Goal: Task Accomplishment & Management: Manage account settings

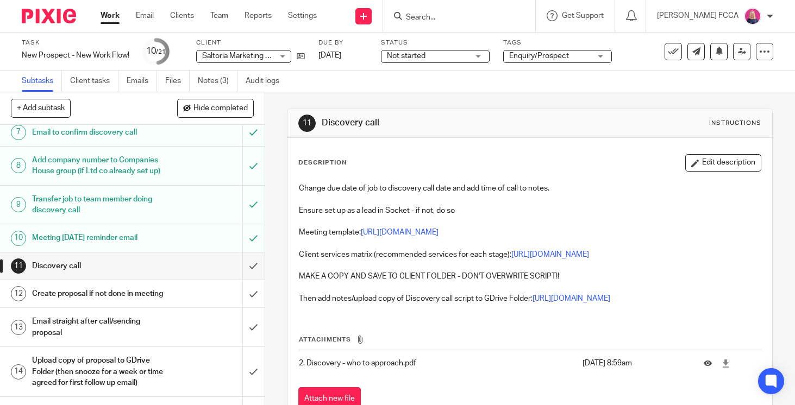
scroll to position [223, 0]
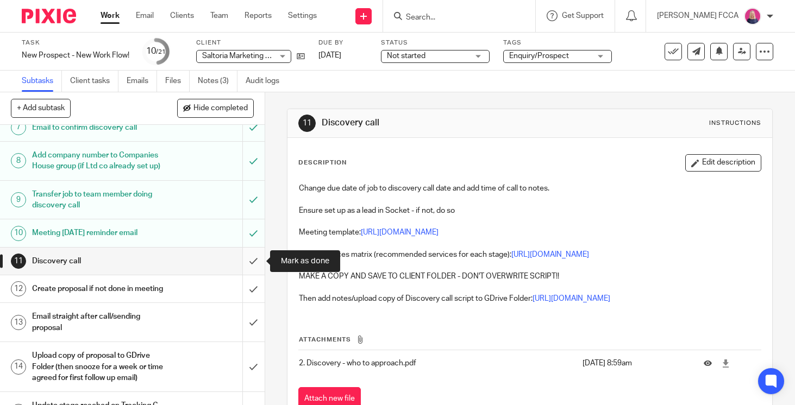
click at [252, 261] on input "submit" at bounding box center [132, 261] width 265 height 27
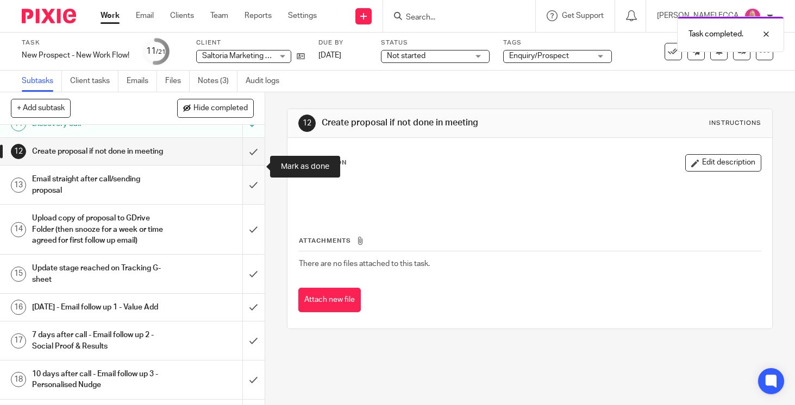
scroll to position [351, 0]
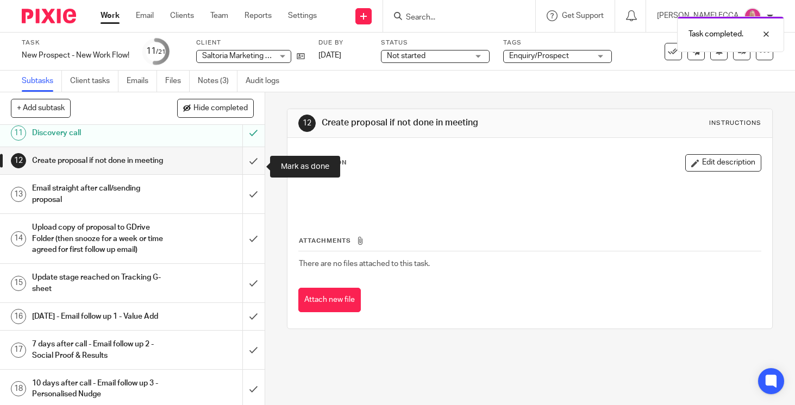
click at [252, 166] on input "submit" at bounding box center [132, 160] width 265 height 27
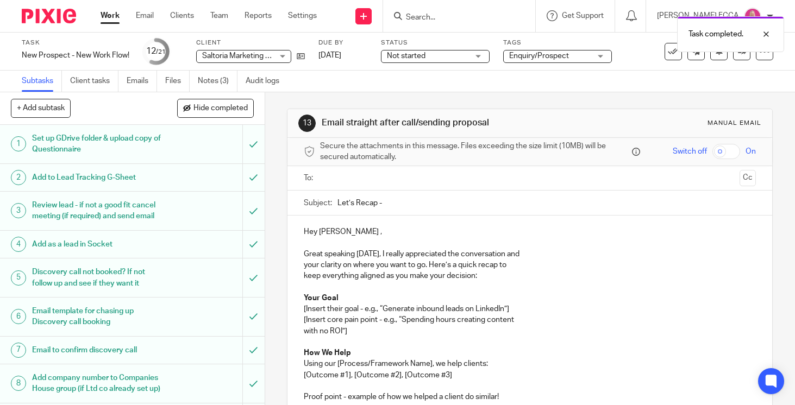
click at [387, 176] on input "text" at bounding box center [529, 178] width 411 height 12
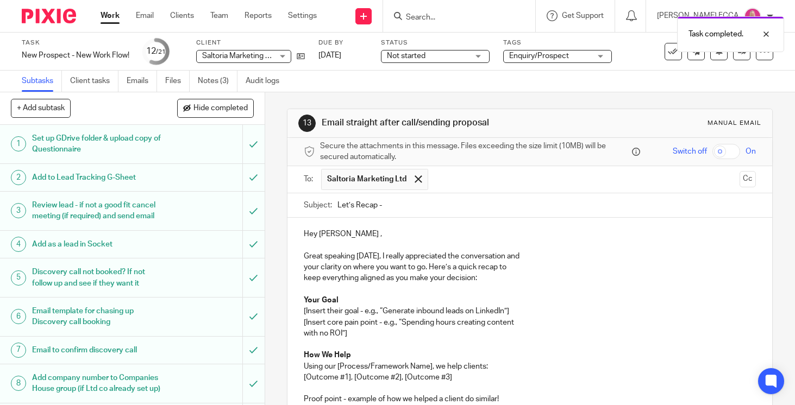
click at [400, 205] on input "Let’s Recap -" at bounding box center [546, 205] width 418 height 24
type input "Let’s Recap"
click at [523, 259] on p "Great speaking today, I really appreciated the conversation and" at bounding box center [530, 251] width 452 height 22
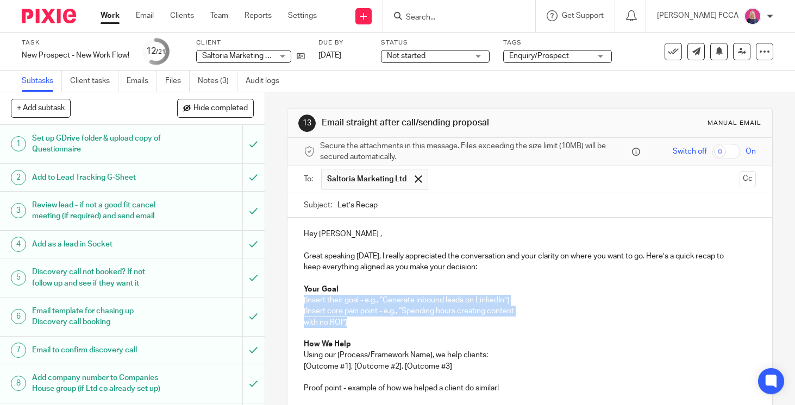
drag, startPoint x: 349, startPoint y: 322, endPoint x: 302, endPoint y: 303, distance: 50.4
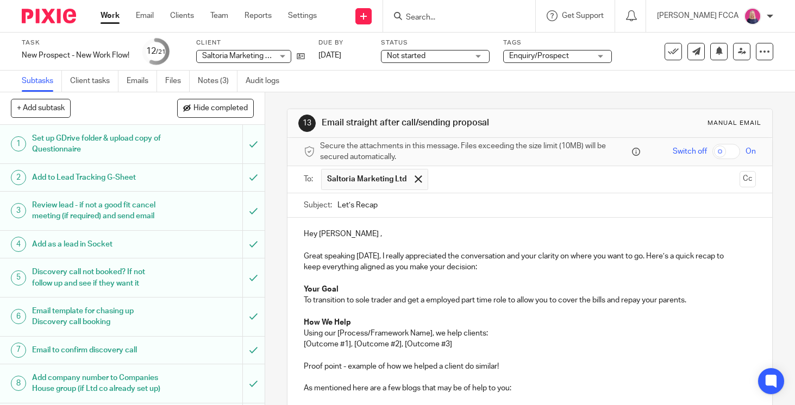
click at [307, 299] on p "To transition to sole trader and get a employed part time role to allow you to …" at bounding box center [530, 300] width 452 height 11
click at [740, 300] on p "Short term - to transition to sole trader and get a employed part time role to …" at bounding box center [530, 300] width 452 height 11
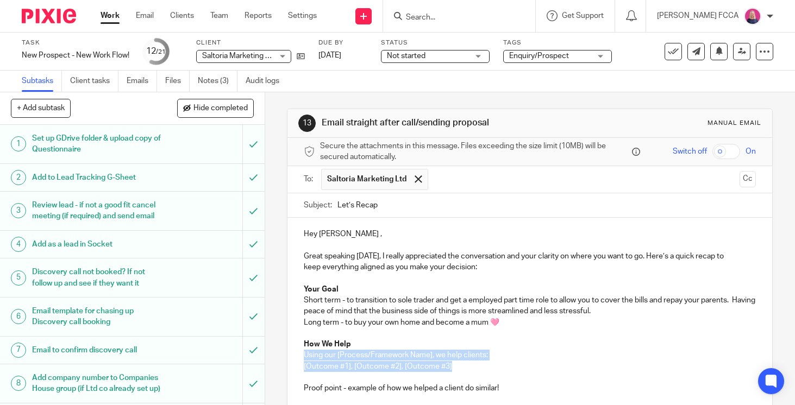
drag, startPoint x: 452, startPoint y: 366, endPoint x: 304, endPoint y: 360, distance: 147.9
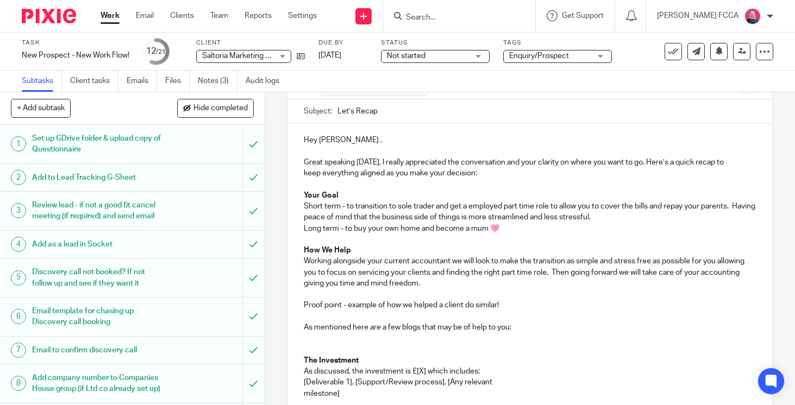
scroll to position [117, 0]
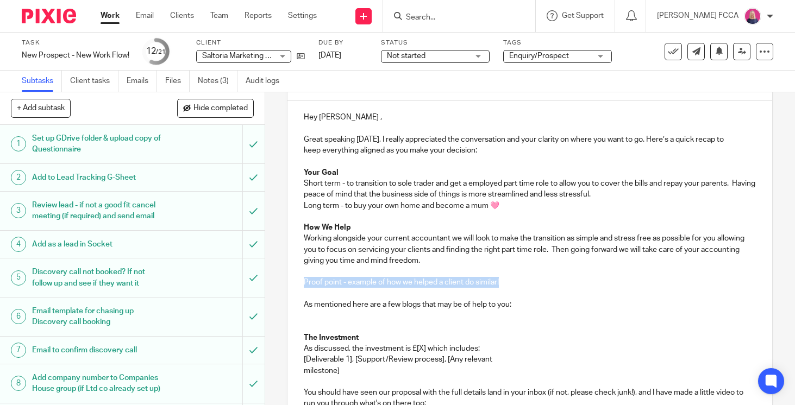
drag, startPoint x: 504, startPoint y: 280, endPoint x: 304, endPoint y: 281, distance: 199.4
click at [304, 281] on p "Proof point - example of how we helped a client do similar!" at bounding box center [530, 282] width 452 height 11
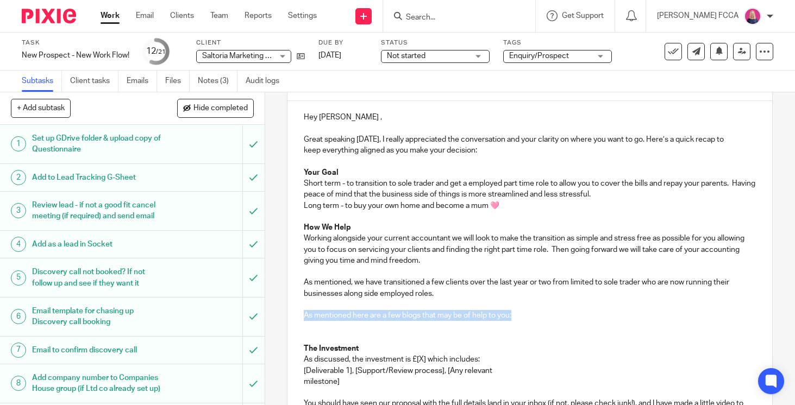
drag, startPoint x: 516, startPoint y: 316, endPoint x: 305, endPoint y: 313, distance: 210.8
click at [305, 313] on p "As mentioned here are a few blogs that may be of help to you:" at bounding box center [530, 315] width 452 height 11
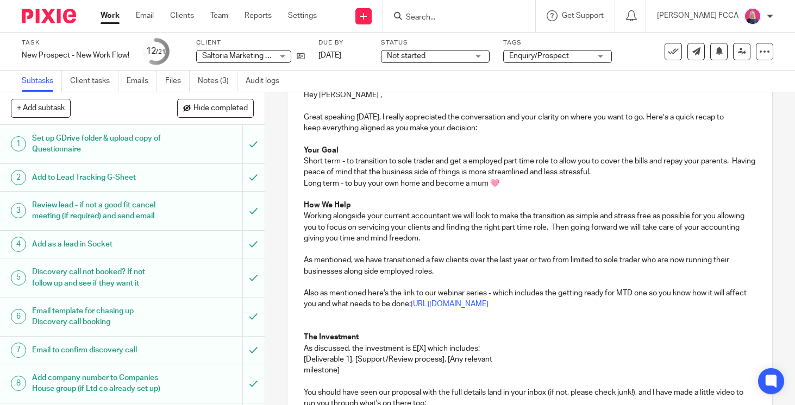
scroll to position [142, 0]
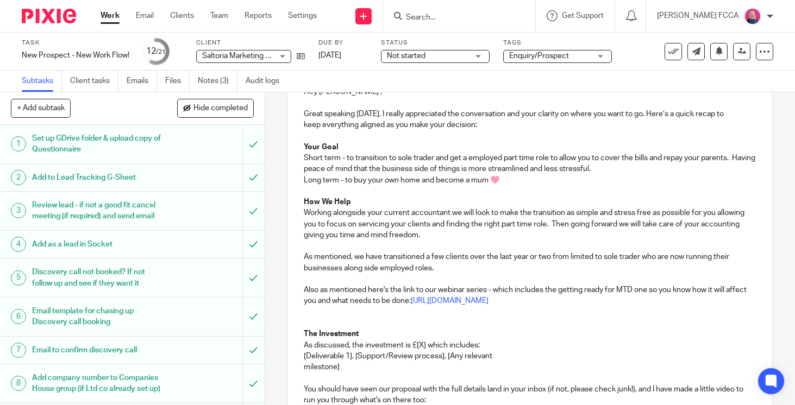
click at [427, 344] on p "As discussed, the investment is £[X] which includes:" at bounding box center [530, 345] width 452 height 11
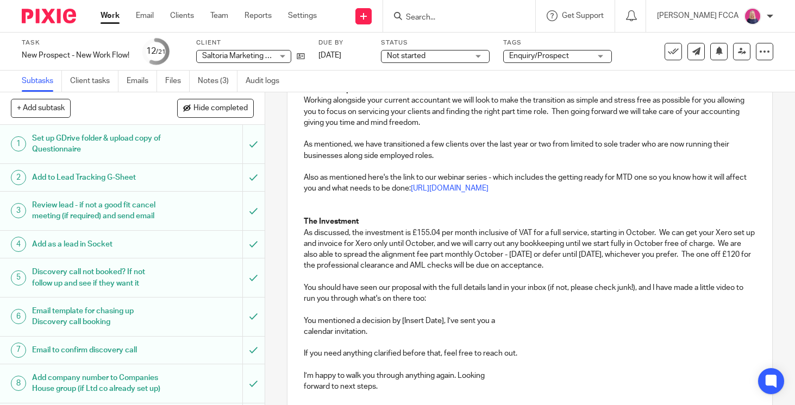
scroll to position [262, 0]
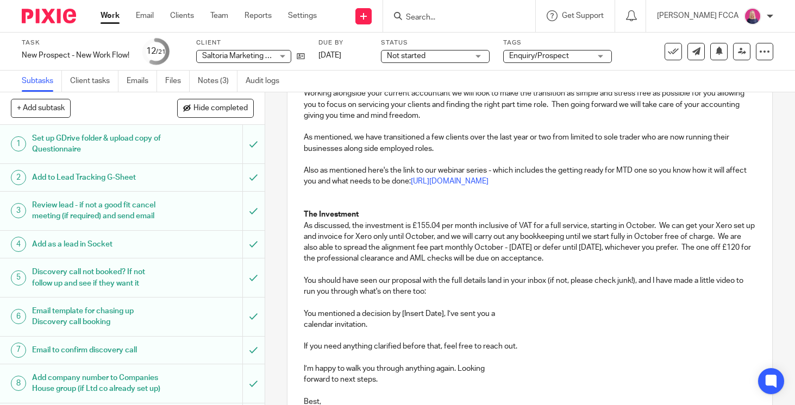
click at [638, 282] on p "You should have seen our proposal with the full details land in your inbox (if …" at bounding box center [530, 286] width 452 height 22
click at [638, 286] on p "You should have seen our proposal with the full details land in your inbox (if …" at bounding box center [530, 286] width 452 height 22
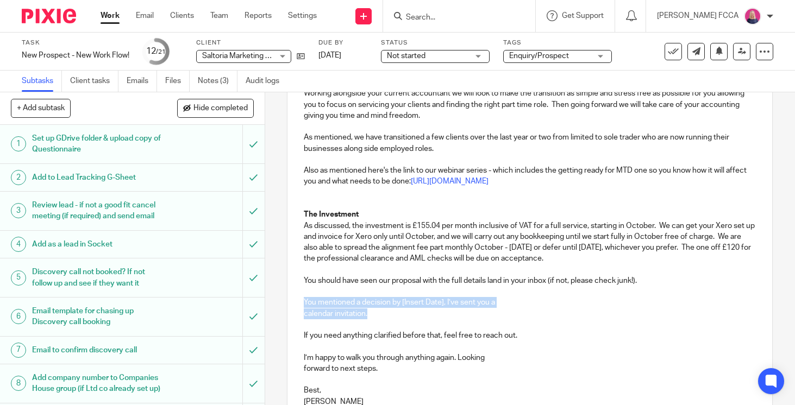
drag, startPoint x: 370, startPoint y: 315, endPoint x: 304, endPoint y: 304, distance: 67.2
click at [304, 304] on div "Hey Sally , Great speaking today, I really appreciated the conversation and you…" at bounding box center [529, 186] width 485 height 460
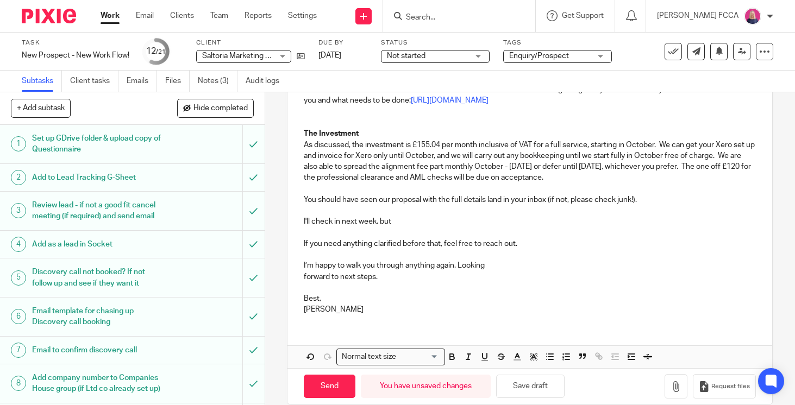
scroll to position [358, 0]
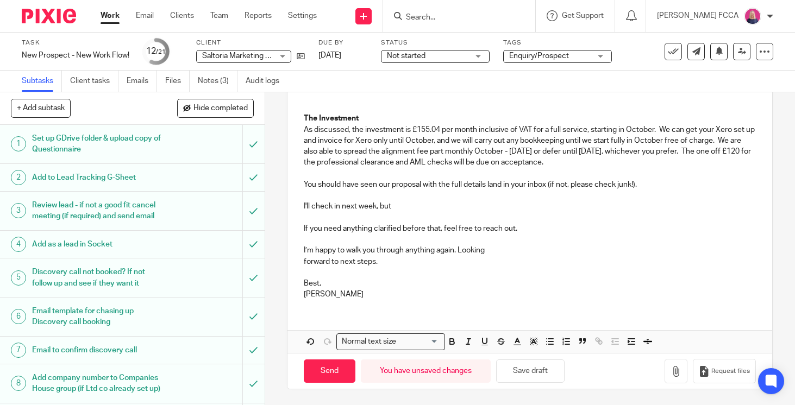
click at [303, 230] on div "Hey Sally , Great speaking today, I really appreciated the conversation and you…" at bounding box center [529, 84] width 485 height 448
click at [306, 230] on p "If you need anything clarified before that, feel free to reach out." at bounding box center [530, 228] width 452 height 11
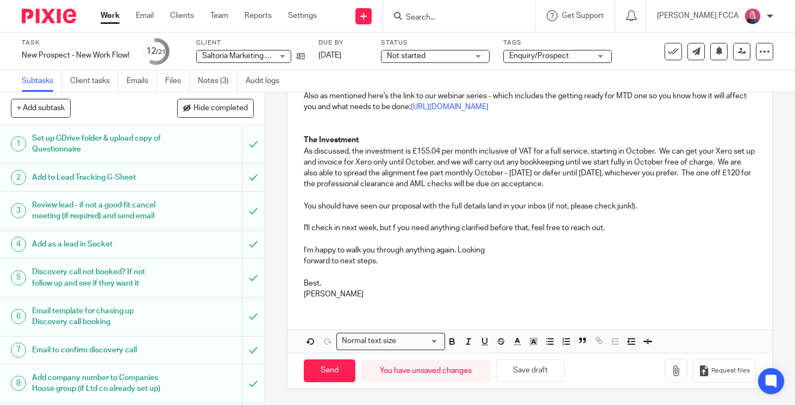
scroll to position [336, 0]
click at [499, 252] on p "I’m happy to walk you through anything again. Looking" at bounding box center [530, 251] width 452 height 11
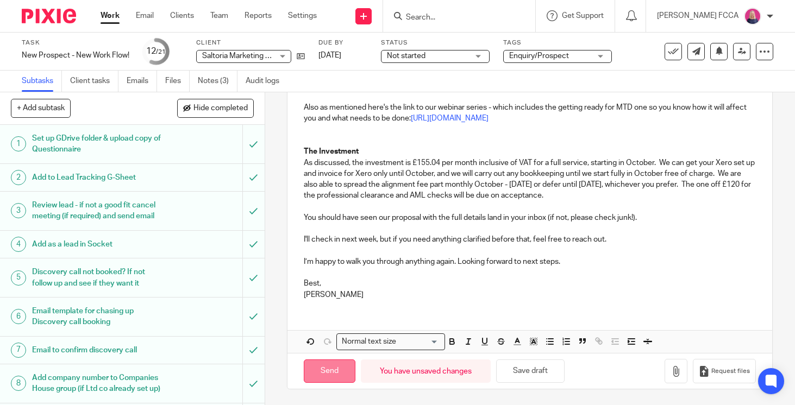
click at [326, 369] on input "Send" at bounding box center [330, 371] width 52 height 23
type input "Sent"
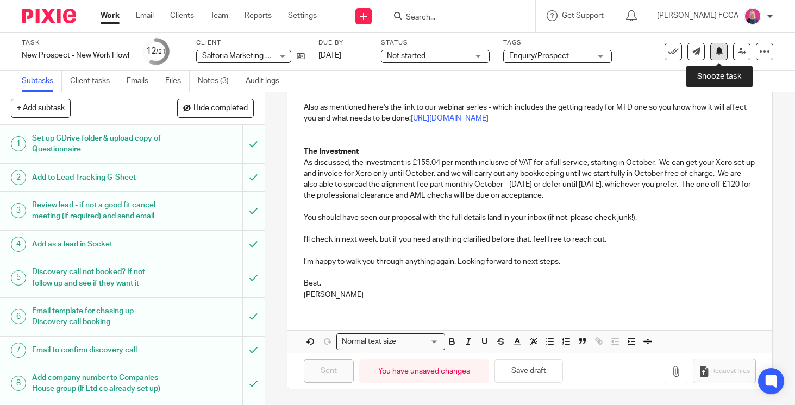
click at [721, 52] on icon at bounding box center [719, 51] width 8 height 8
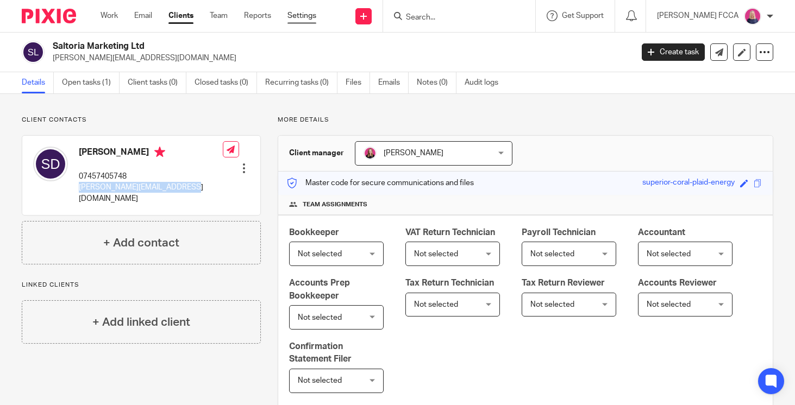
click at [303, 17] on link "Settings" at bounding box center [301, 15] width 29 height 11
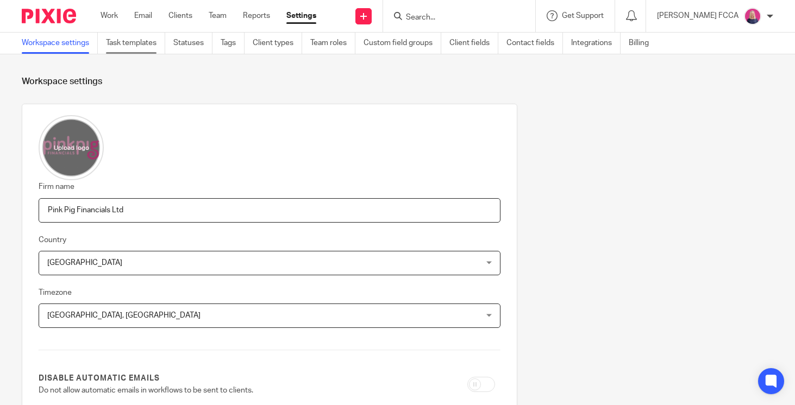
click at [142, 46] on link "Task templates" at bounding box center [135, 43] width 59 height 21
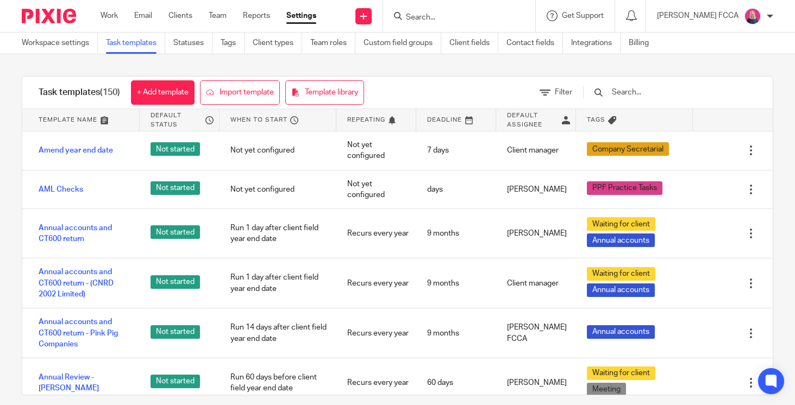
click at [667, 97] on input "text" at bounding box center [674, 92] width 127 height 12
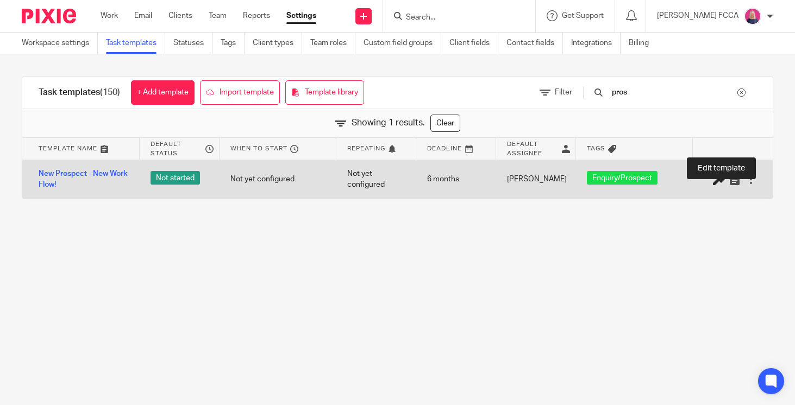
type input "pros"
click at [716, 181] on icon at bounding box center [718, 179] width 11 height 11
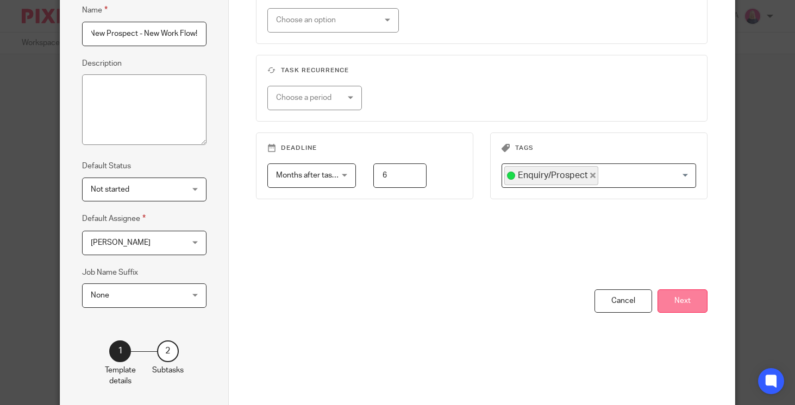
scroll to position [126, 0]
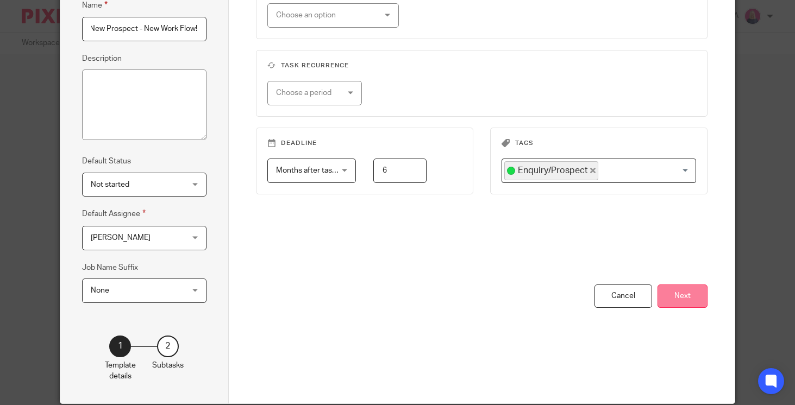
click at [684, 296] on button "Next" at bounding box center [682, 296] width 50 height 23
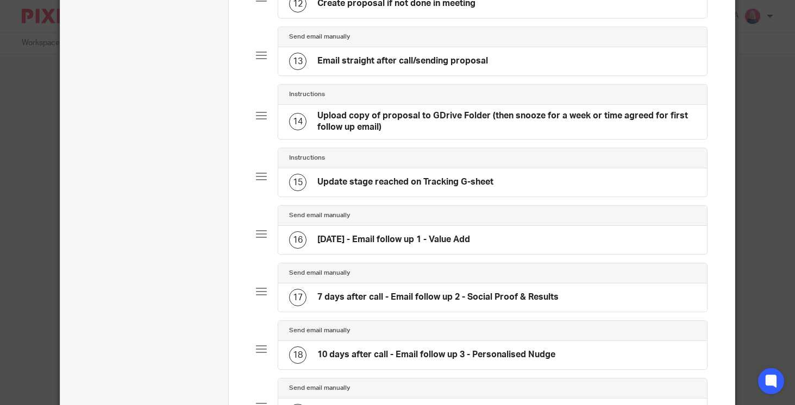
scroll to position [762, 0]
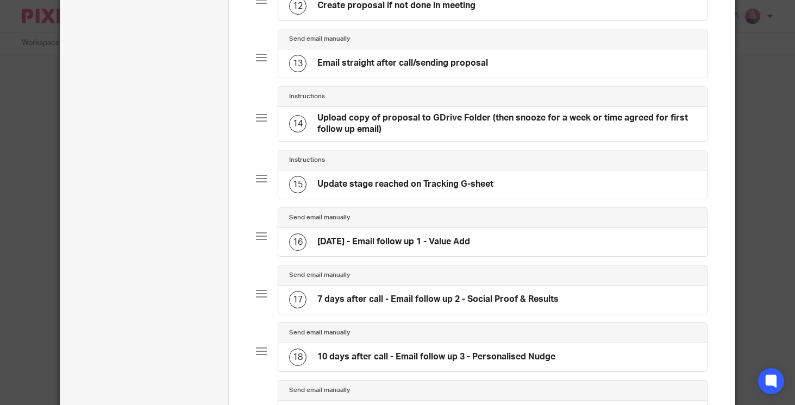
click at [469, 61] on h4 "Email straight after call/sending proposal" at bounding box center [402, 63] width 171 height 11
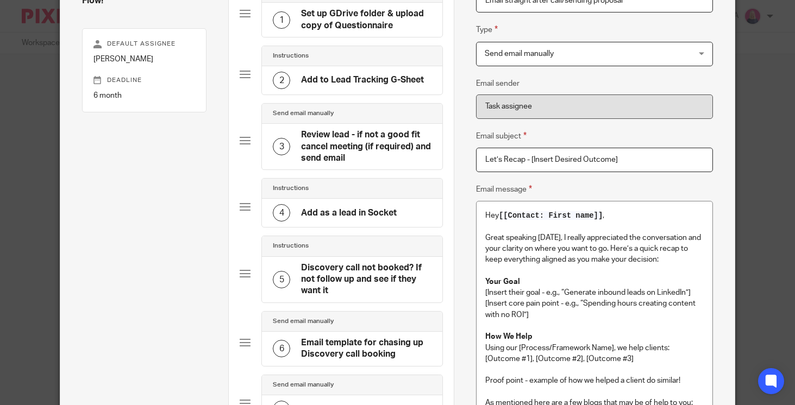
scroll to position [119, 0]
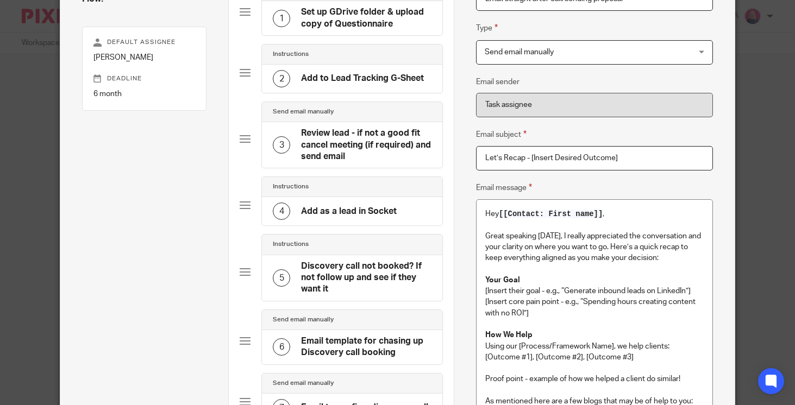
click at [533, 160] on input "Let’s Recap - [Insert Desired Outcome]" at bounding box center [594, 158] width 237 height 24
click at [620, 159] on input "Let’s Recap - Insert Desired Outcome]" at bounding box center [594, 158] width 237 height 24
type input "Let’s Recap - Insert Desired Outcome"
click at [699, 238] on p "Great speaking today, I really appreciated the conversation and" at bounding box center [594, 231] width 218 height 22
click at [485, 261] on p "keep everything aligned as you make your decision:" at bounding box center [594, 258] width 218 height 11
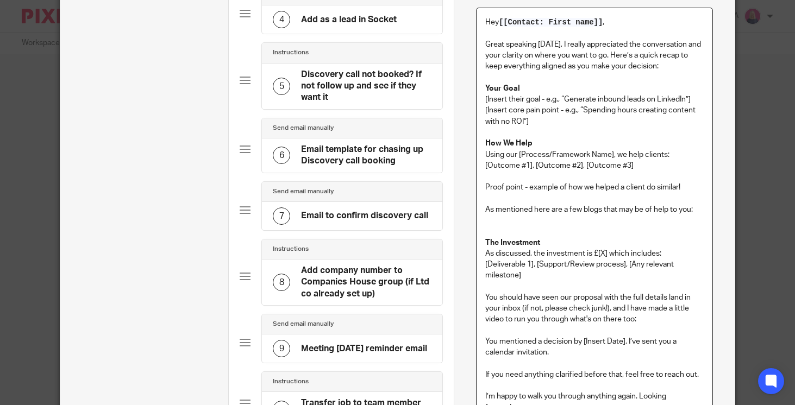
scroll to position [315, 0]
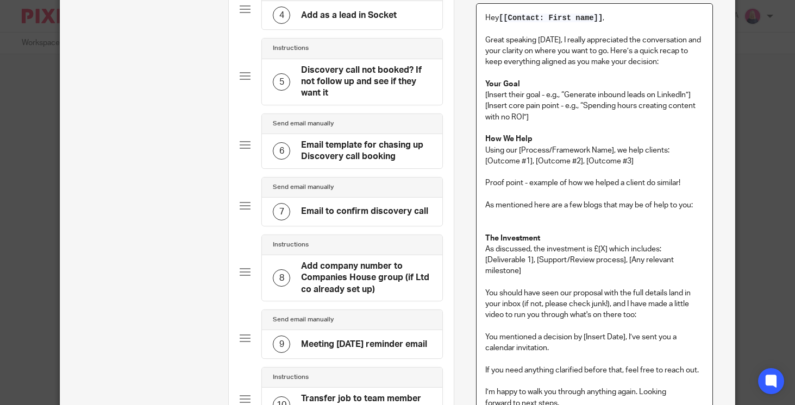
click at [484, 273] on div "Hey [[Contact: First name]] , Great speaking today, I really appreciated the co…" at bounding box center [594, 229] width 236 height 451
click at [485, 308] on p "You should have seen our proposal with the full details land in your inbox (if …" at bounding box center [594, 304] width 218 height 33
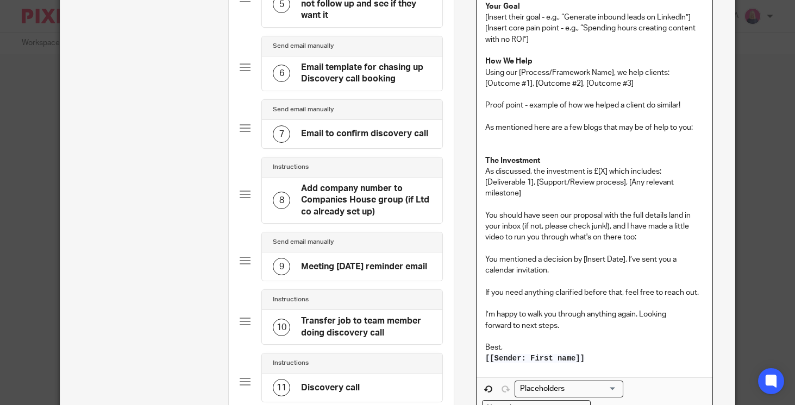
scroll to position [395, 0]
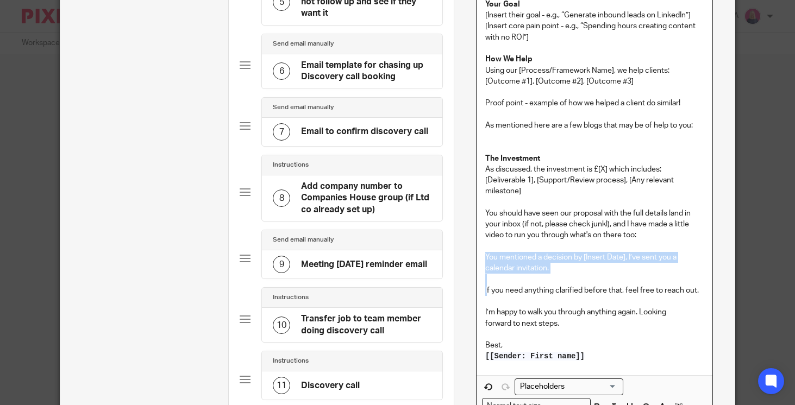
drag, startPoint x: 488, startPoint y: 291, endPoint x: 478, endPoint y: 263, distance: 29.9
click at [478, 262] on div "Hey [[Contact: First name]] , Great speaking today, I really appreciated the co…" at bounding box center [594, 149] width 236 height 451
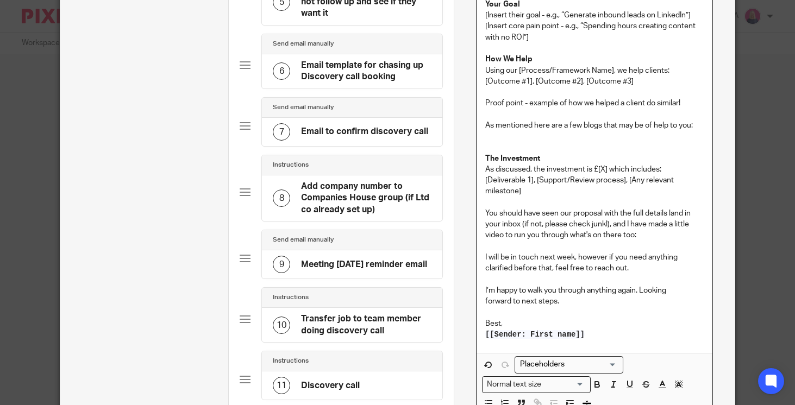
click at [677, 293] on p "I’m happy to walk you through anything again. Looking" at bounding box center [594, 290] width 218 height 11
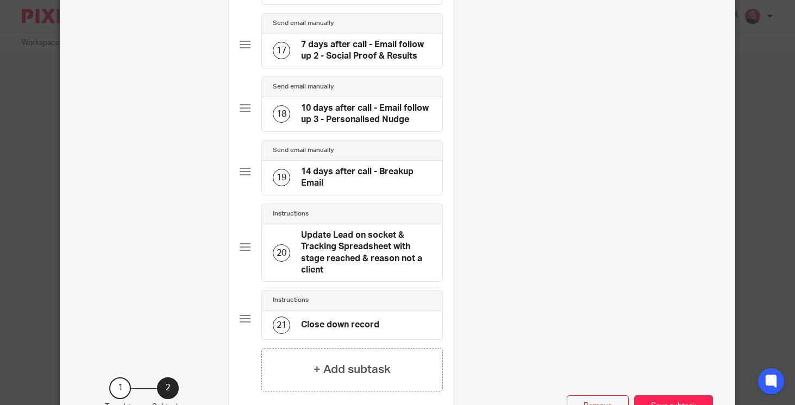
scroll to position [1222, 0]
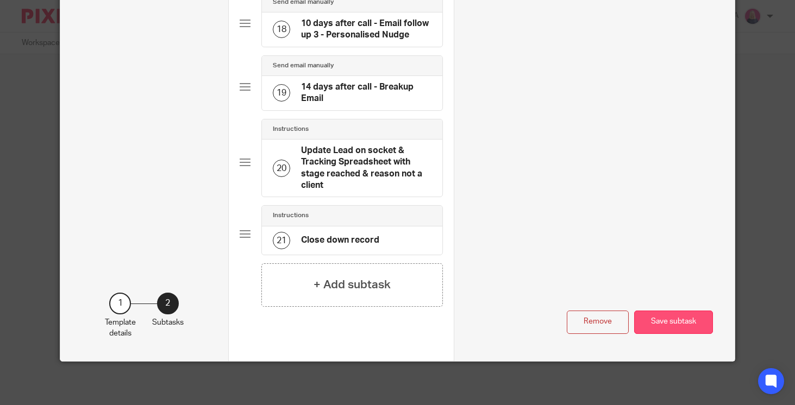
click at [669, 319] on button "Save subtask" at bounding box center [673, 322] width 79 height 23
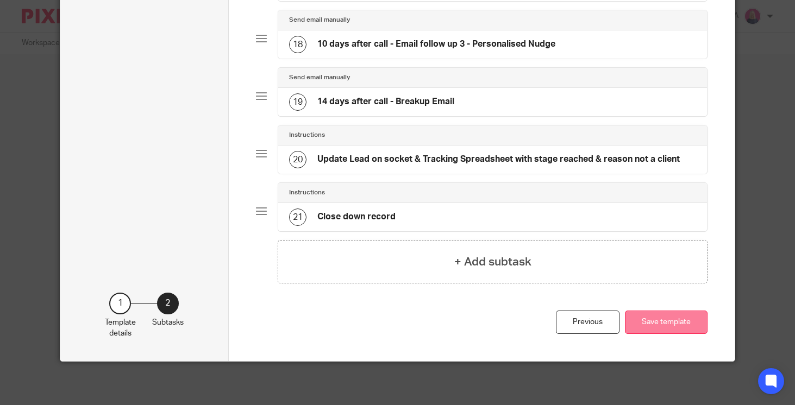
click at [665, 320] on button "Save template" at bounding box center [666, 322] width 83 height 23
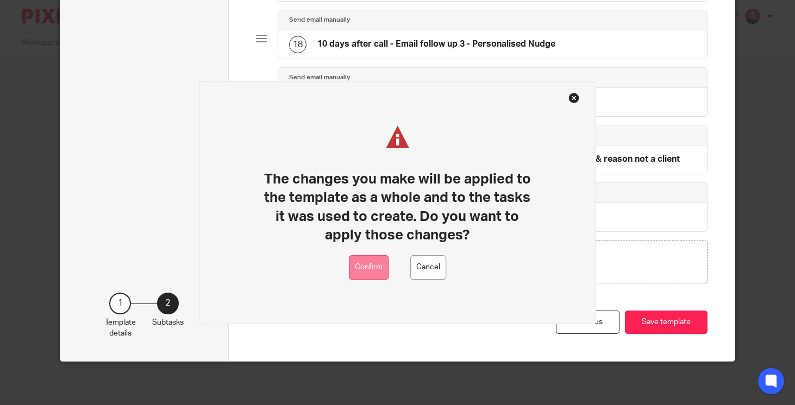
click at [370, 268] on button "Confirm" at bounding box center [369, 267] width 40 height 24
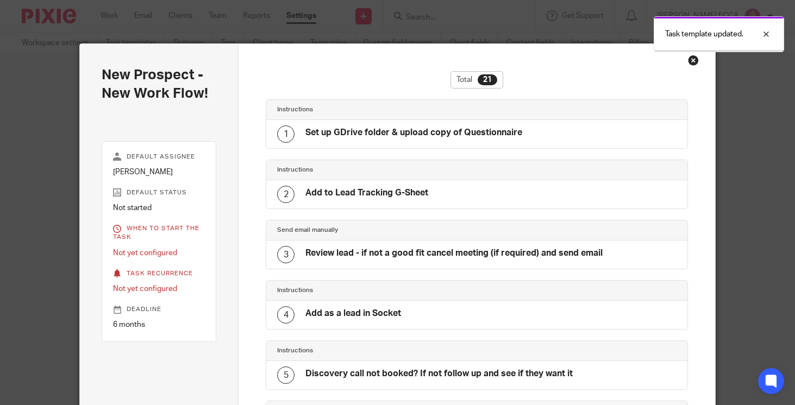
scroll to position [1068, 0]
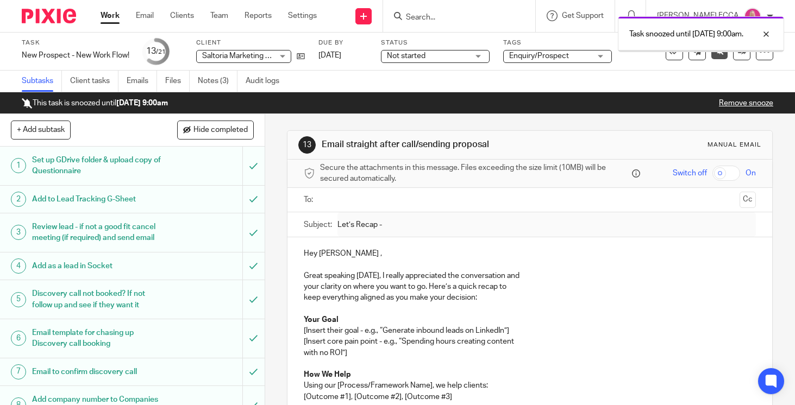
click at [55, 17] on img at bounding box center [49, 16] width 54 height 15
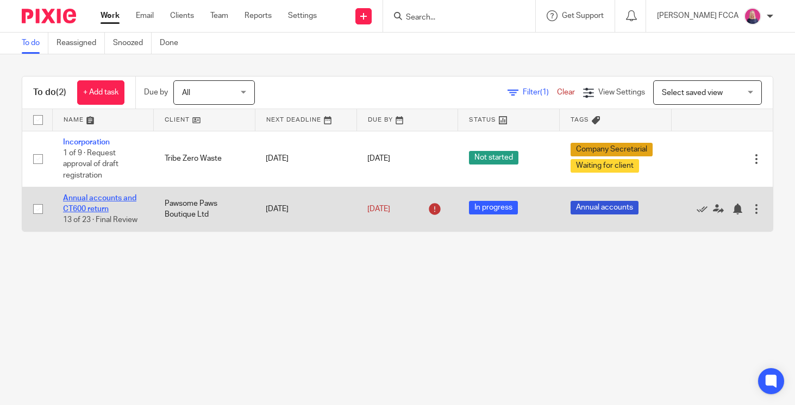
click at [87, 201] on link "Annual accounts and CT600 return" at bounding box center [99, 203] width 73 height 18
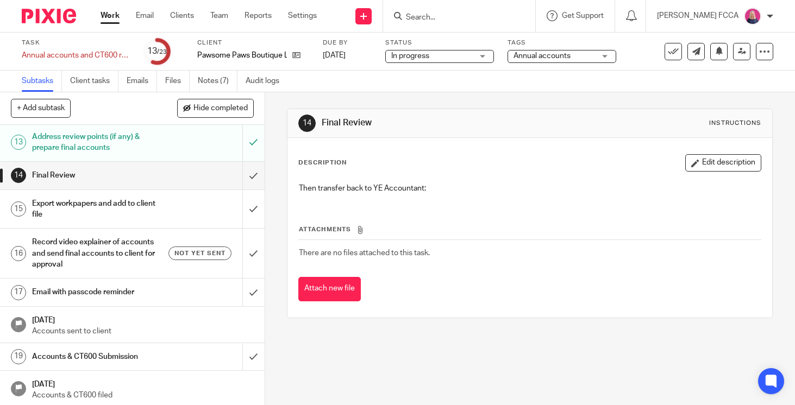
scroll to position [428, 0]
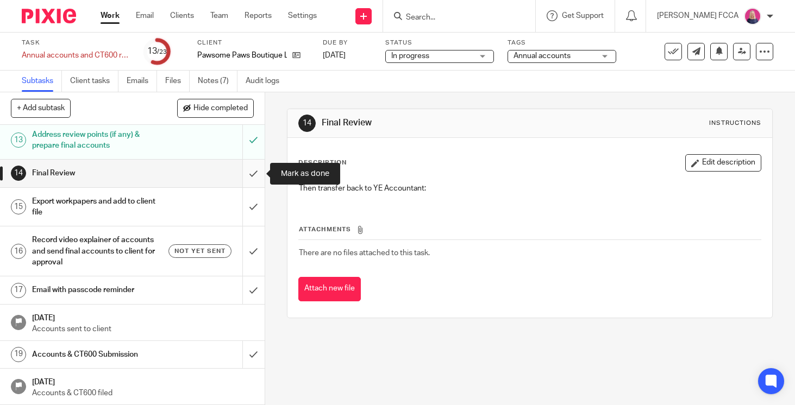
click at [254, 174] on input "submit" at bounding box center [132, 173] width 265 height 27
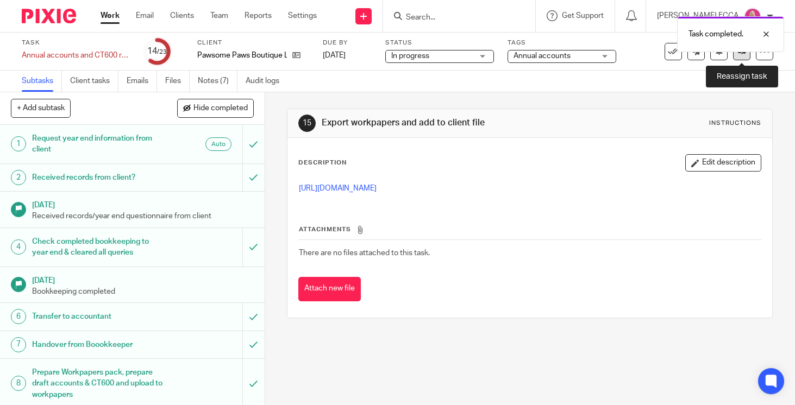
click at [742, 57] on link at bounding box center [741, 51] width 17 height 17
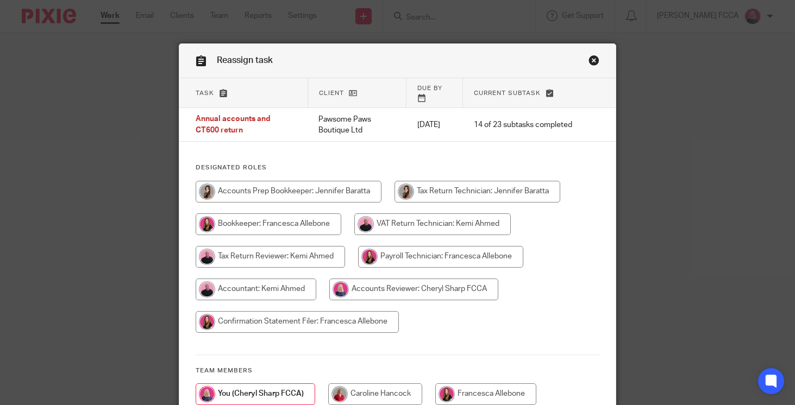
click at [269, 280] on input "radio" at bounding box center [256, 290] width 121 height 22
radio input "true"
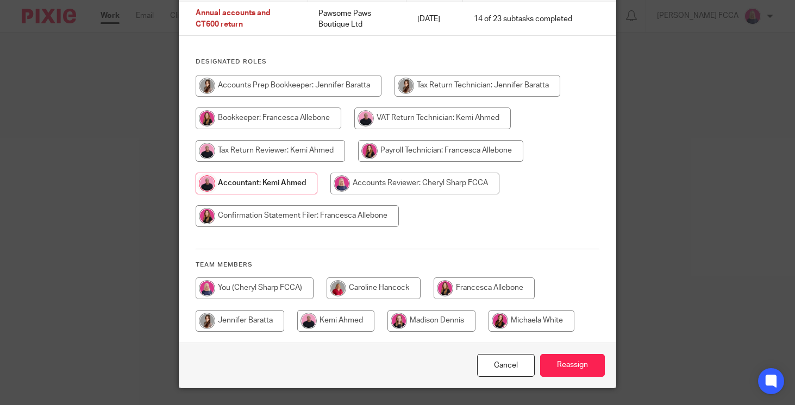
scroll to position [126, 0]
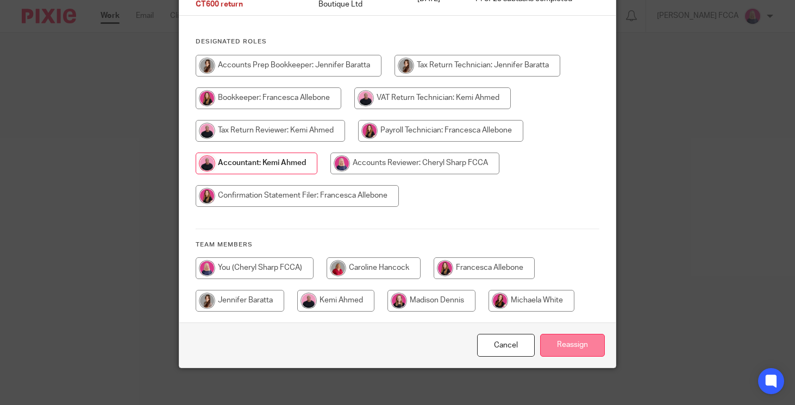
click at [557, 339] on input "Reassign" at bounding box center [572, 345] width 65 height 23
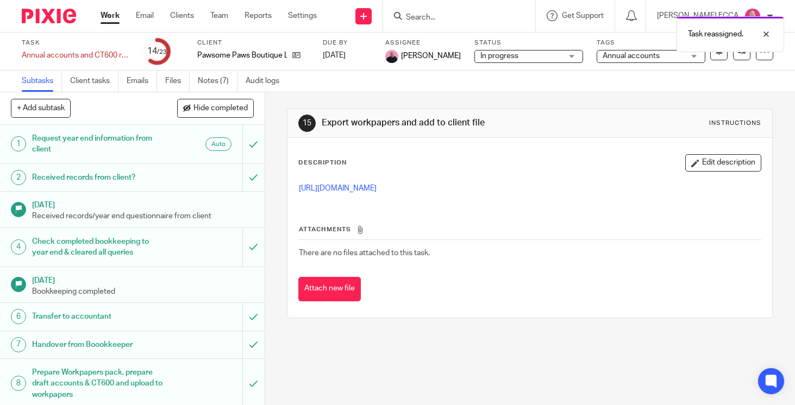
click at [48, 15] on img at bounding box center [49, 16] width 54 height 15
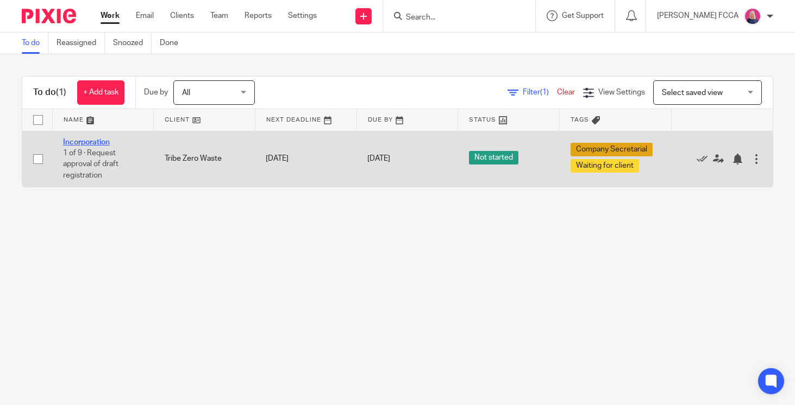
click at [83, 141] on link "Incorporation" at bounding box center [86, 143] width 47 height 8
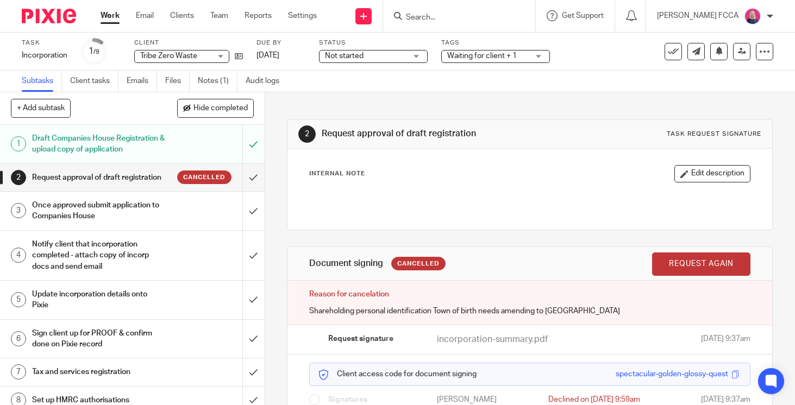
click at [451, 20] on input "Search" at bounding box center [454, 18] width 98 height 10
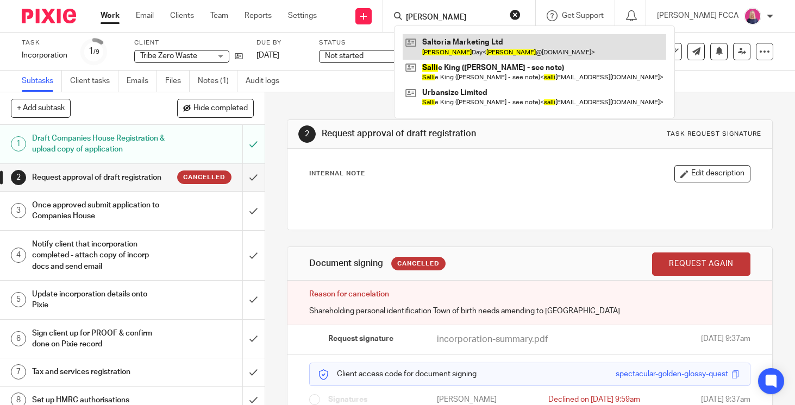
type input "[PERSON_NAME]"
click at [484, 53] on link at bounding box center [534, 46] width 263 height 25
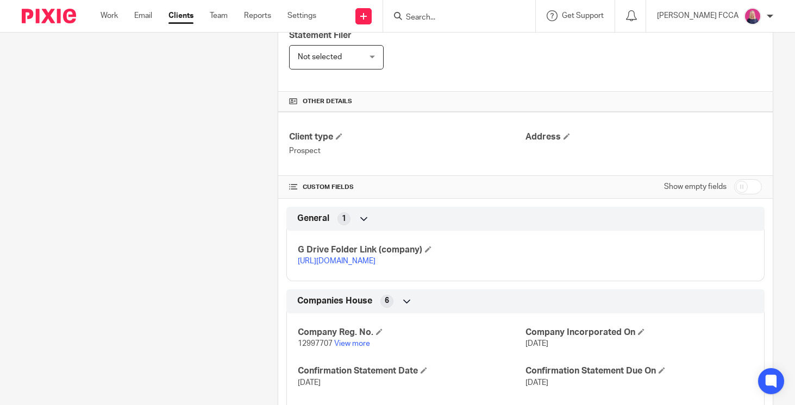
scroll to position [368, 0]
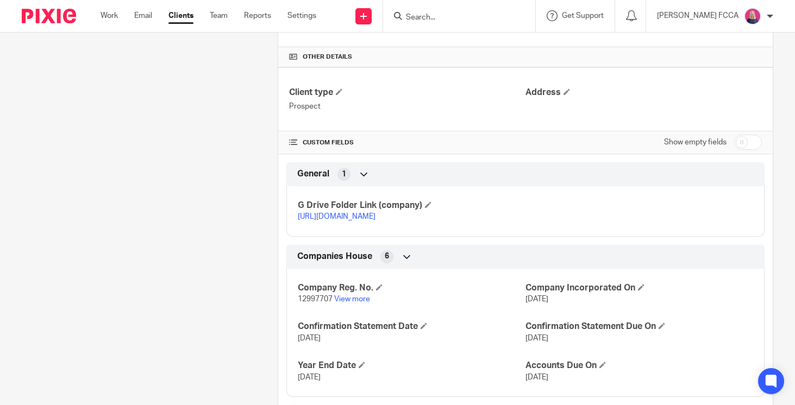
click at [375, 219] on link "https://drive.google.com/drive/folders/1SM-GgMpdi2UEE0_Acbi8GcOM6dBBV3A7?usp=dr…" at bounding box center [337, 217] width 78 height 8
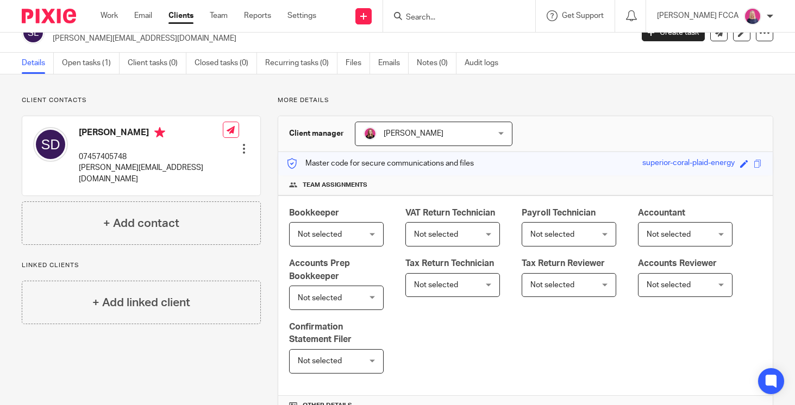
scroll to position [0, 0]
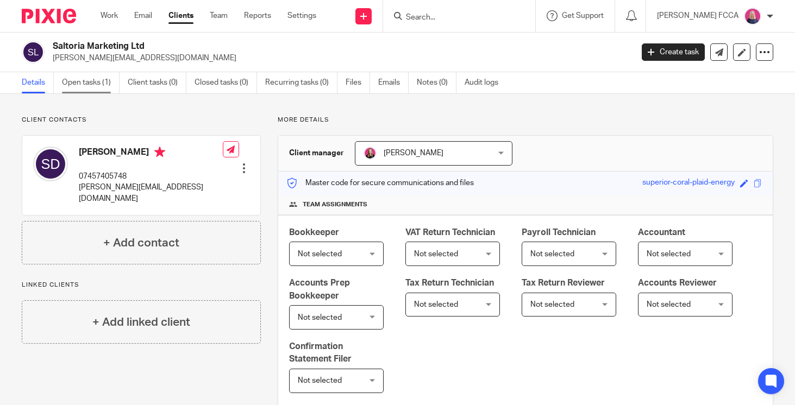
click at [84, 80] on link "Open tasks (1)" at bounding box center [91, 82] width 58 height 21
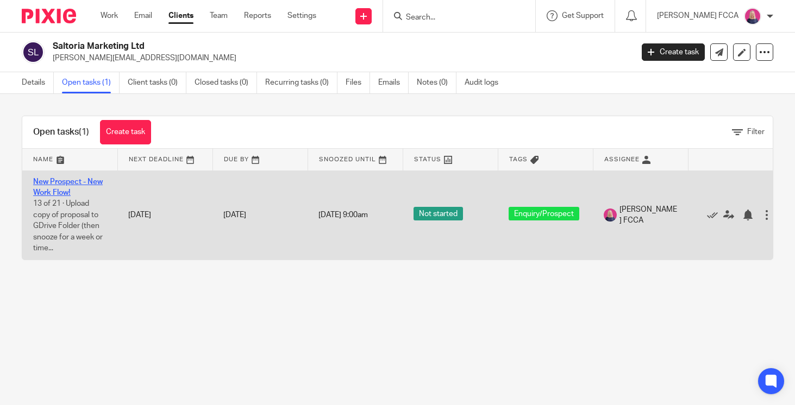
click at [55, 184] on link "New Prospect - New Work Flow!" at bounding box center [68, 187] width 70 height 18
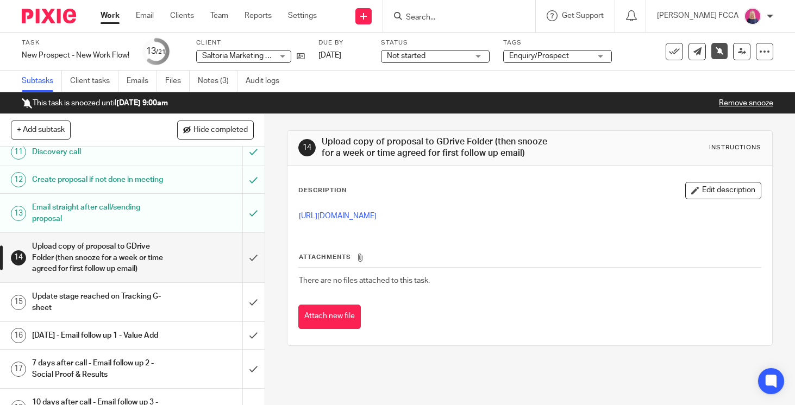
scroll to position [355, 0]
click at [252, 267] on input "submit" at bounding box center [132, 256] width 265 height 49
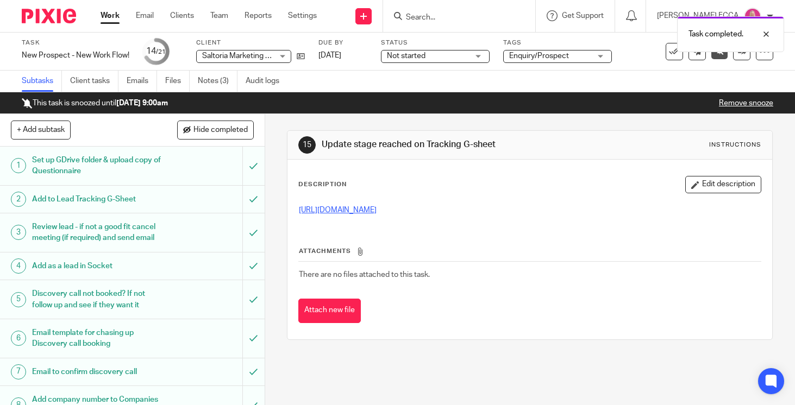
click at [367, 211] on link "[URL][DOMAIN_NAME]" at bounding box center [338, 210] width 78 height 8
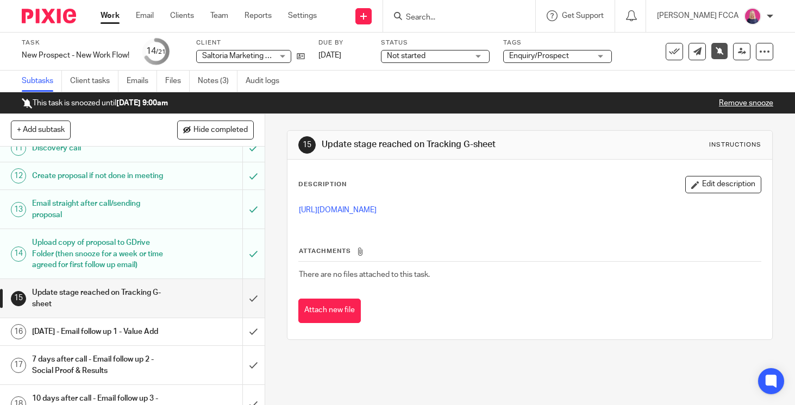
scroll to position [359, 0]
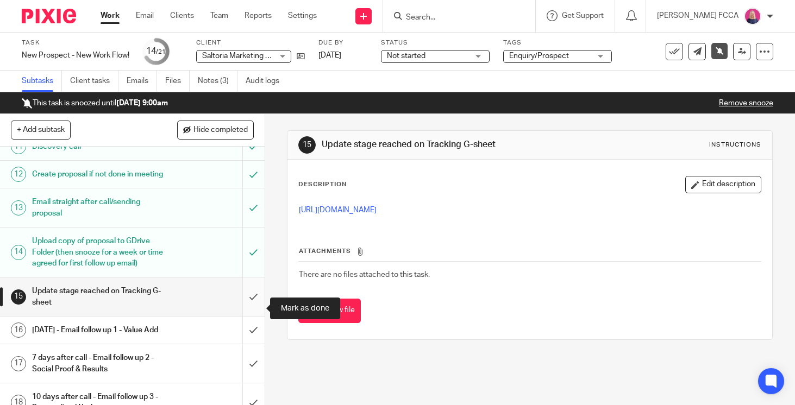
click at [254, 308] on input "submit" at bounding box center [132, 297] width 265 height 39
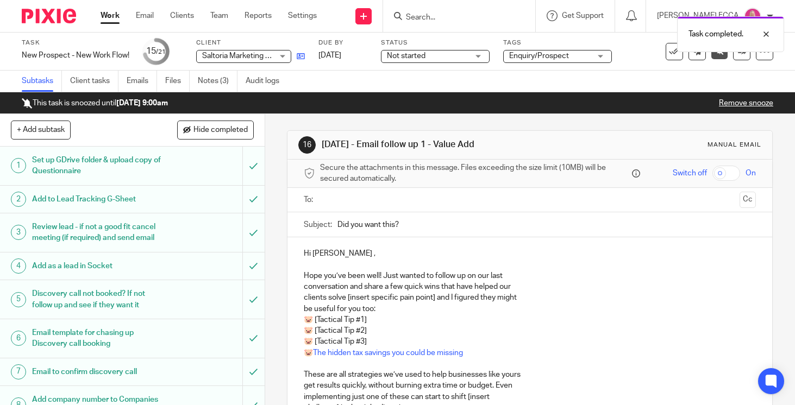
click at [300, 51] on link at bounding box center [298, 56] width 14 height 11
click at [55, 20] on img at bounding box center [49, 16] width 54 height 15
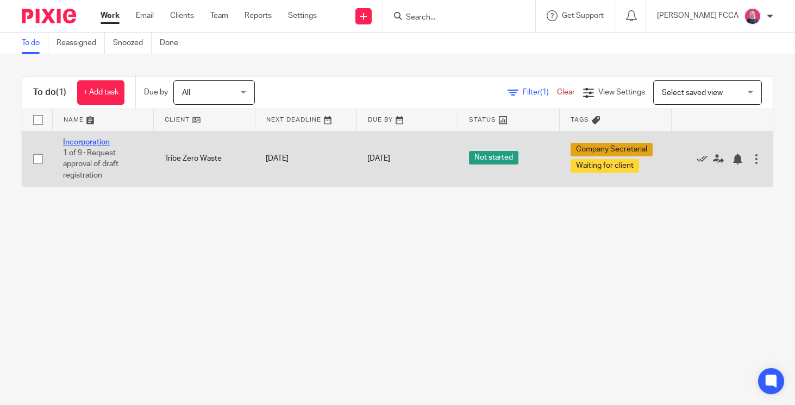
click at [80, 141] on link "Incorporation" at bounding box center [86, 143] width 47 height 8
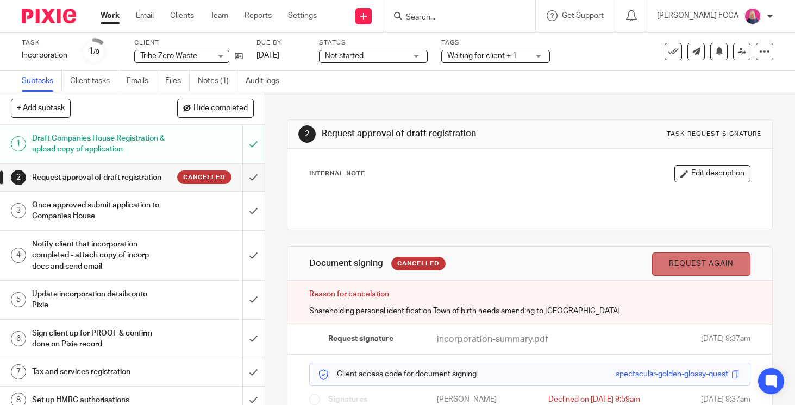
click at [713, 264] on link "Request again" at bounding box center [701, 264] width 98 height 23
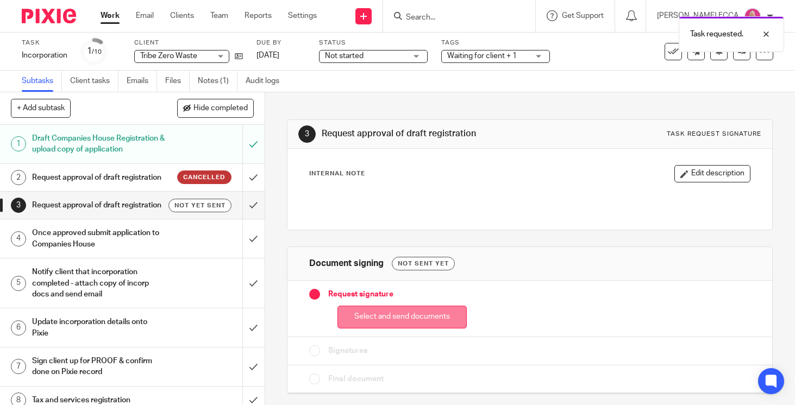
click at [397, 317] on button "Select and send documents" at bounding box center [401, 317] width 129 height 23
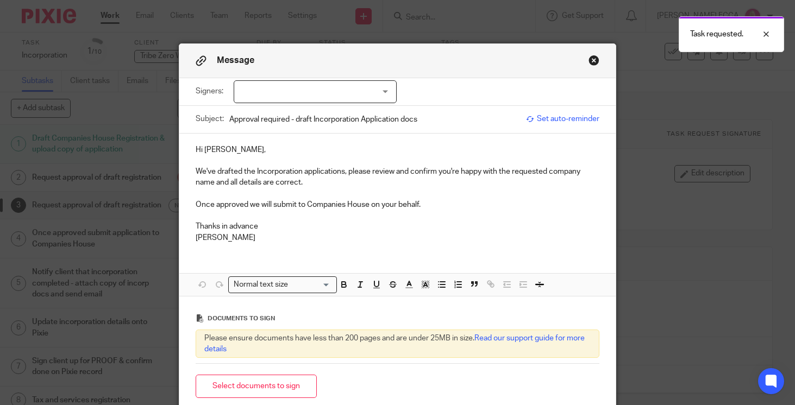
click at [357, 96] on div at bounding box center [315, 91] width 163 height 23
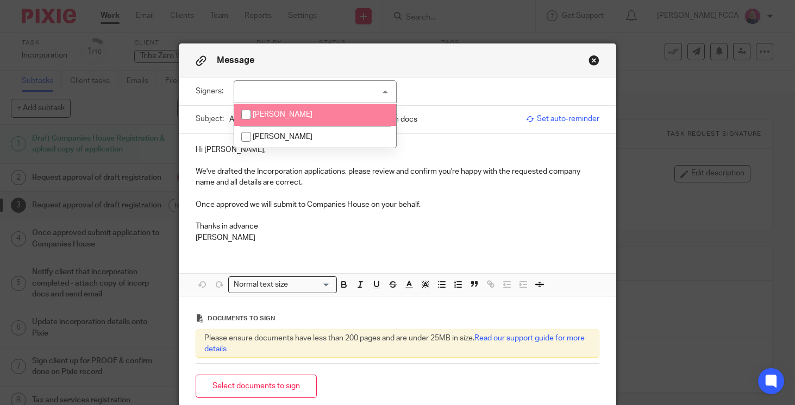
click at [249, 114] on input "checkbox" at bounding box center [246, 114] width 21 height 21
checkbox input "true"
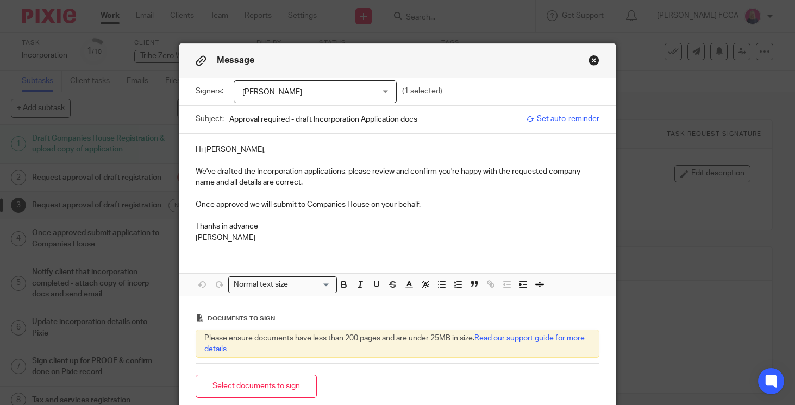
click at [261, 194] on p at bounding box center [398, 194] width 404 height 11
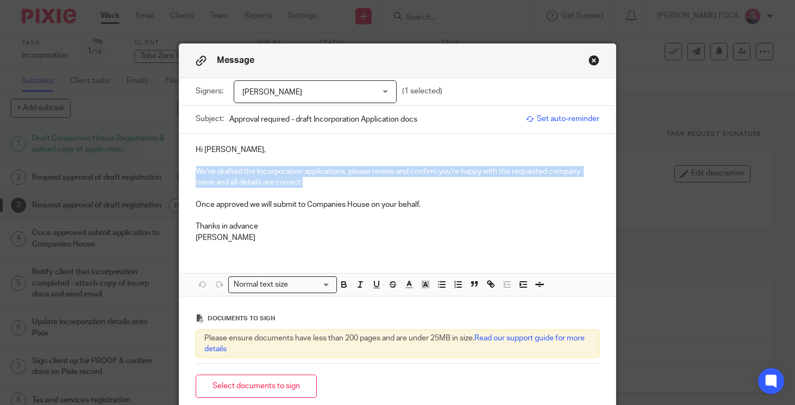
drag, startPoint x: 305, startPoint y: 185, endPoint x: 185, endPoint y: 175, distance: 121.0
click at [185, 175] on div "Hi Katie, We've drafted the Incorporation applications, please review and confi…" at bounding box center [397, 193] width 436 height 118
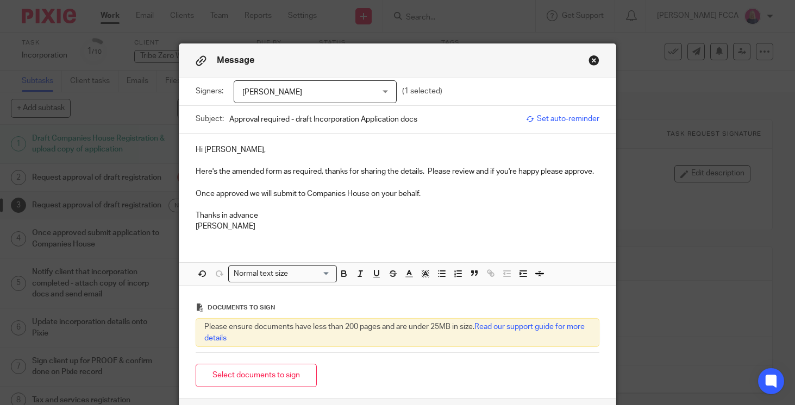
click at [552, 117] on span "Set auto-reminder" at bounding box center [562, 119] width 73 height 11
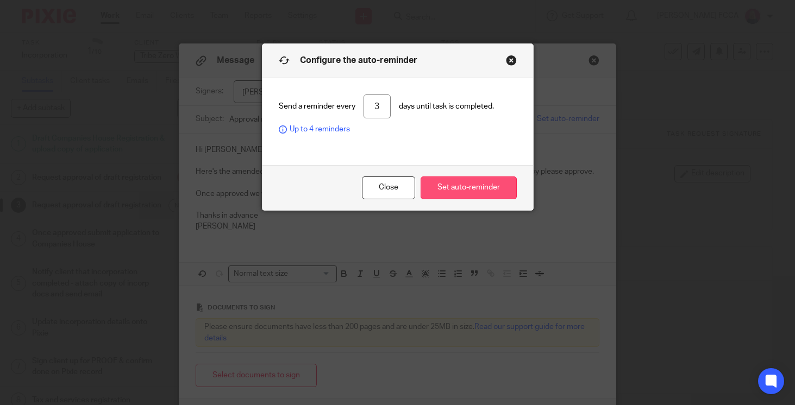
click at [464, 187] on button "Set auto-reminder" at bounding box center [468, 188] width 96 height 23
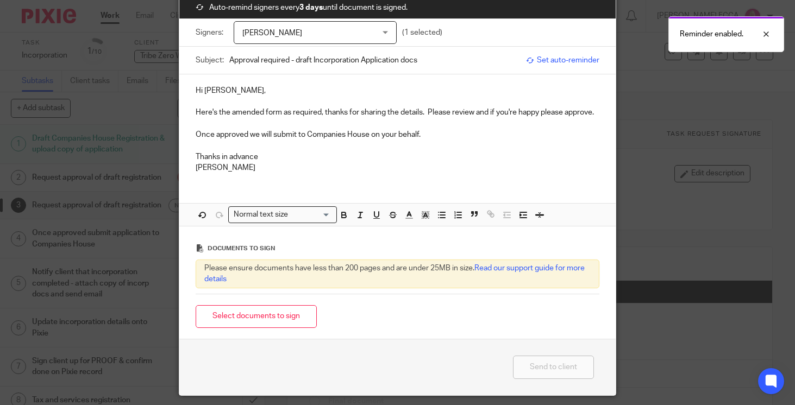
scroll to position [116, 0]
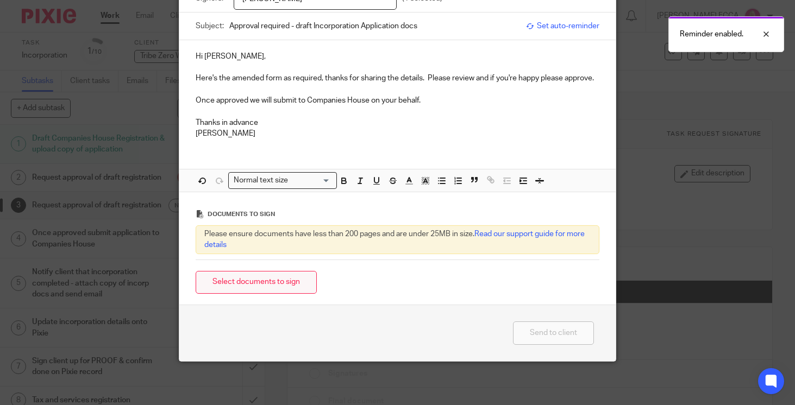
click at [260, 273] on button "Select documents to sign" at bounding box center [256, 282] width 121 height 23
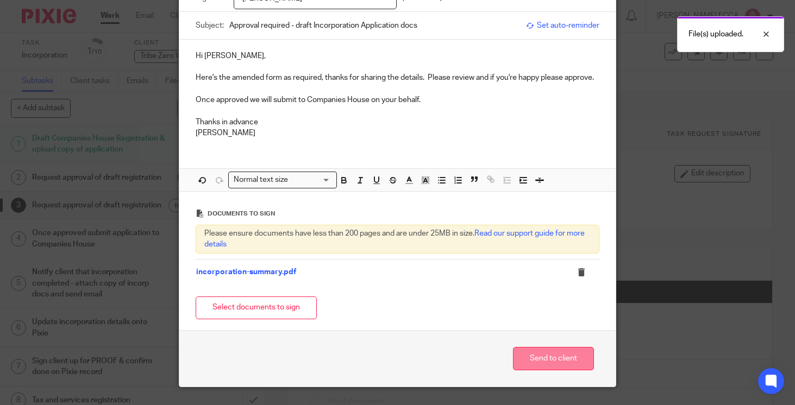
click at [543, 363] on button "Send to client" at bounding box center [553, 358] width 81 height 23
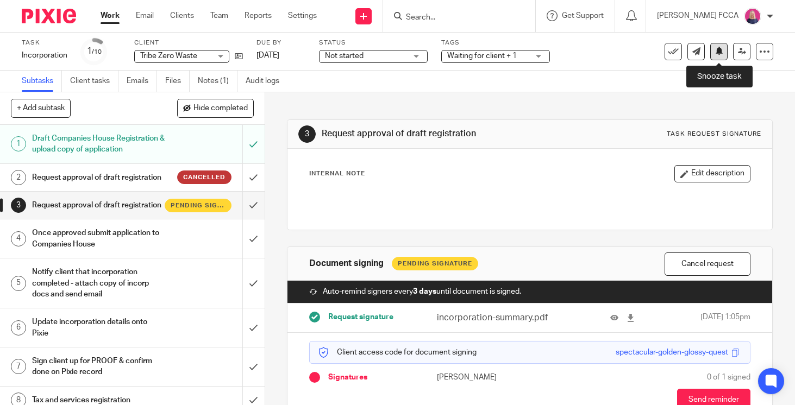
click at [719, 55] on icon at bounding box center [719, 51] width 8 height 8
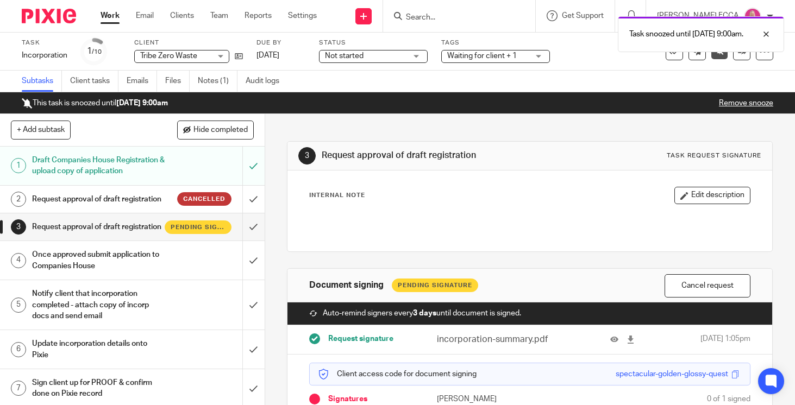
click at [42, 16] on img at bounding box center [49, 16] width 54 height 15
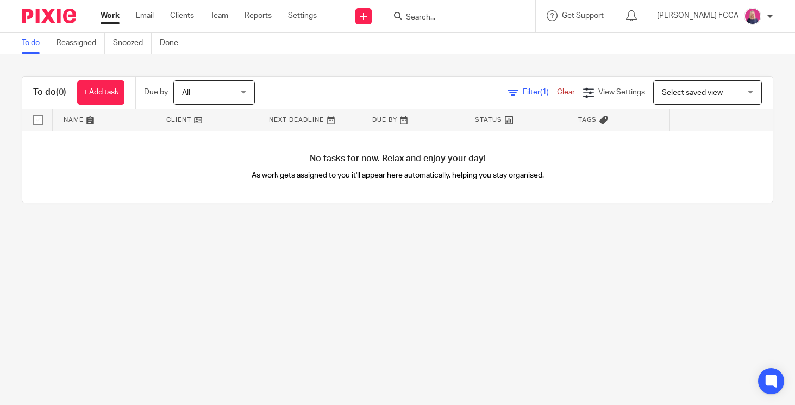
click at [49, 16] on img at bounding box center [49, 16] width 54 height 15
